Goal: Task Accomplishment & Management: Complete application form

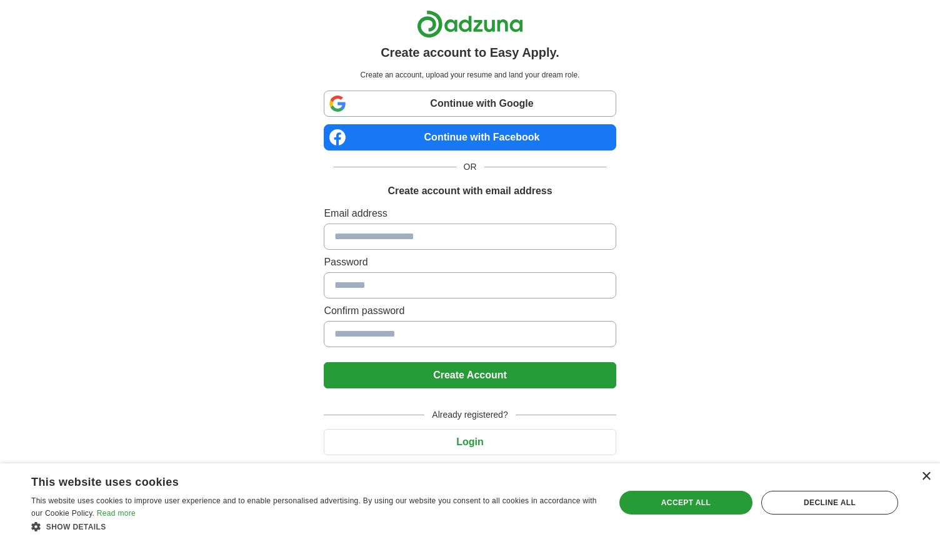
click at [922, 474] on div "×" at bounding box center [925, 476] width 9 height 9
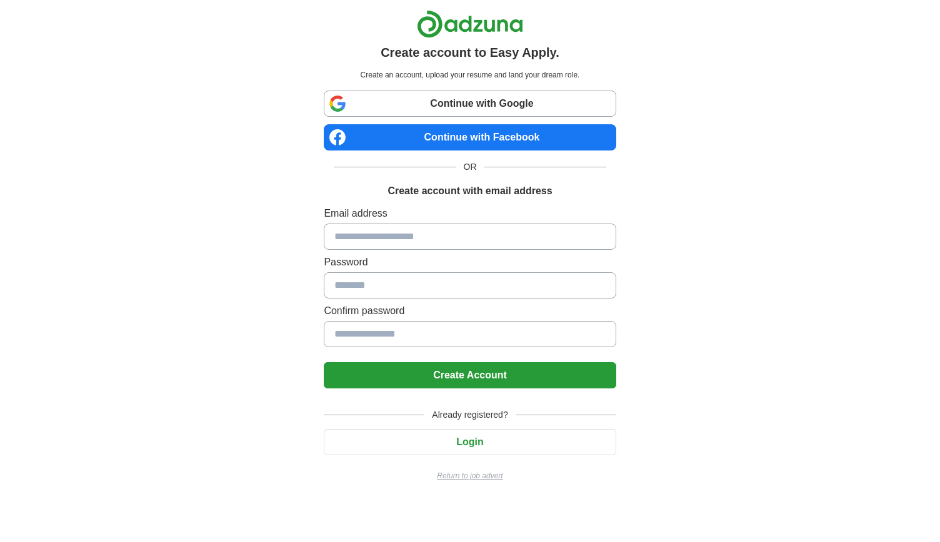
click at [490, 472] on p "Return to job advert" at bounding box center [470, 476] width 292 height 11
click at [452, 441] on button "Login" at bounding box center [470, 442] width 292 height 26
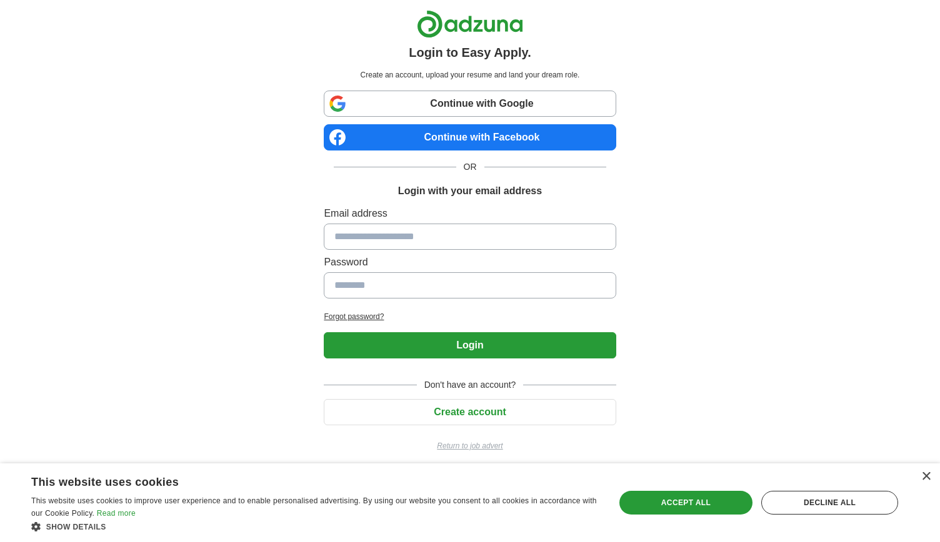
click at [452, 383] on span "Don't have an account?" at bounding box center [470, 385] width 107 height 13
click at [460, 186] on h1 "Login with your email address" at bounding box center [470, 191] width 144 height 15
click at [429, 71] on p "Create an account, upload your resume and land your dream role." at bounding box center [469, 74] width 287 height 11
drag, startPoint x: 399, startPoint y: 73, endPoint x: 552, endPoint y: 82, distance: 153.3
click at [552, 82] on div "Create an account, upload your resume and land your dream role." at bounding box center [470, 75] width 292 height 16
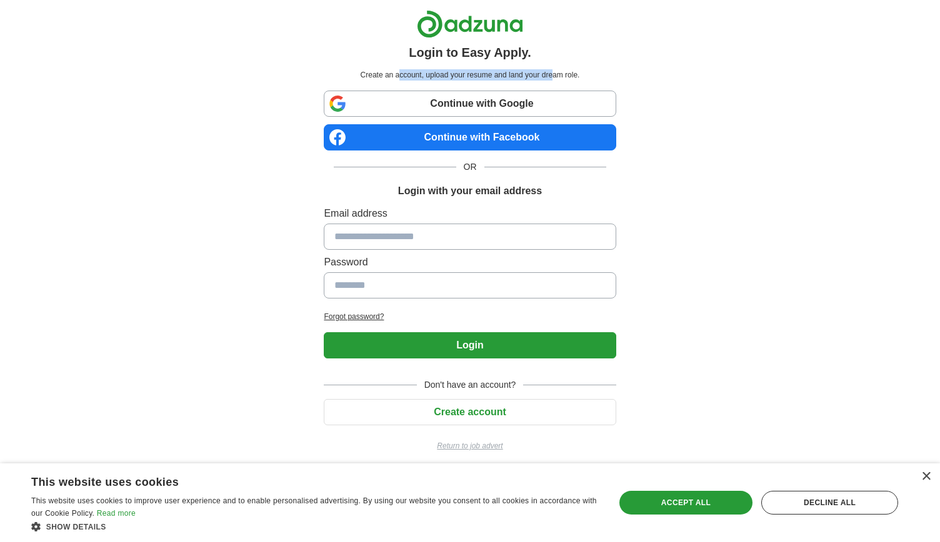
click at [552, 82] on div "Create an account, upload your resume and land your dream role." at bounding box center [470, 75] width 292 height 16
